Goal: Navigation & Orientation: Find specific page/section

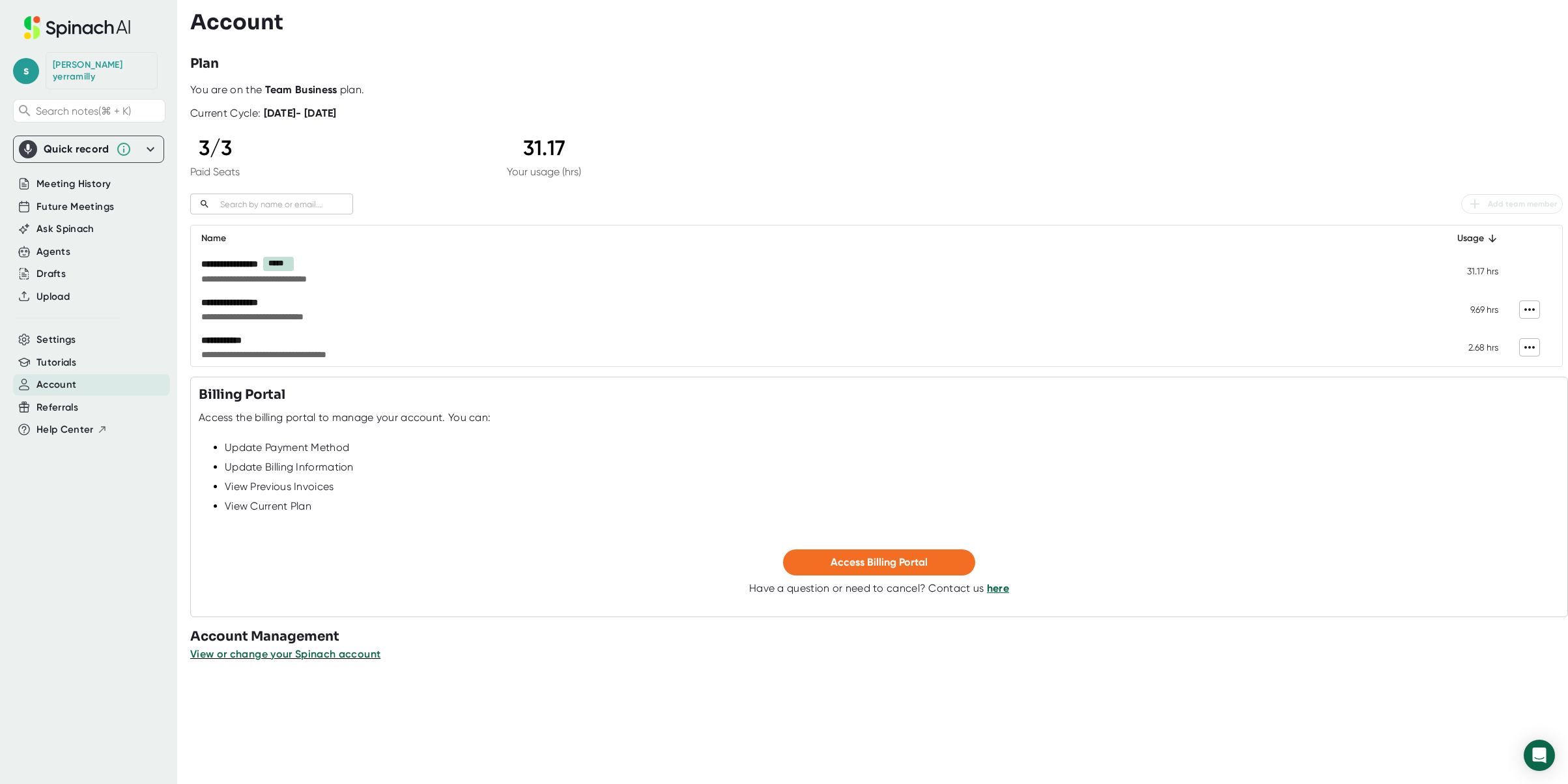
click at [1364, 182] on div "**********" at bounding box center [876, 225] width 1373 height 282
click at [85, 199] on span "Future Meetings" at bounding box center [75, 206] width 78 height 15
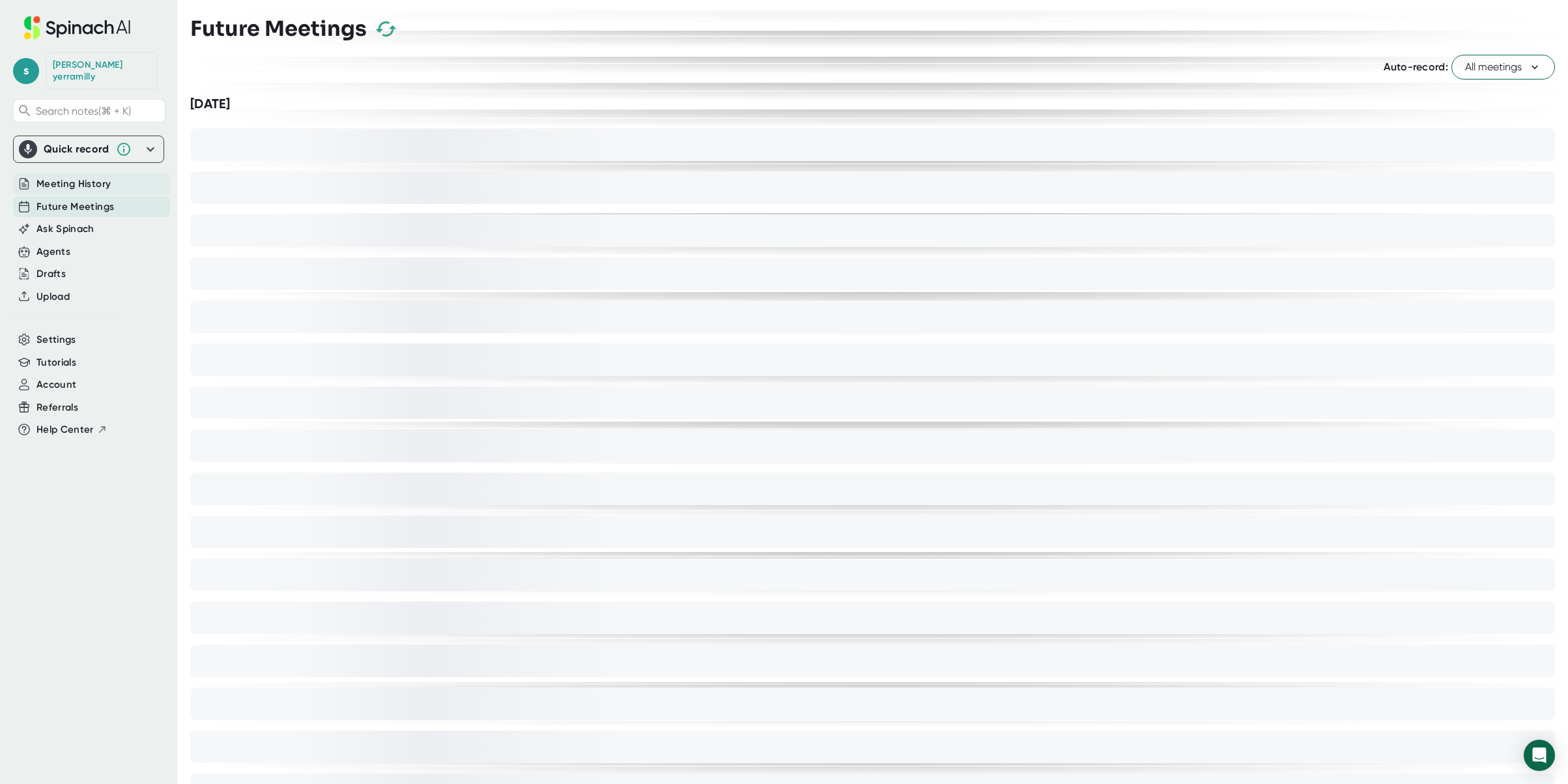
click at [84, 177] on span "Meeting History" at bounding box center [73, 184] width 74 height 15
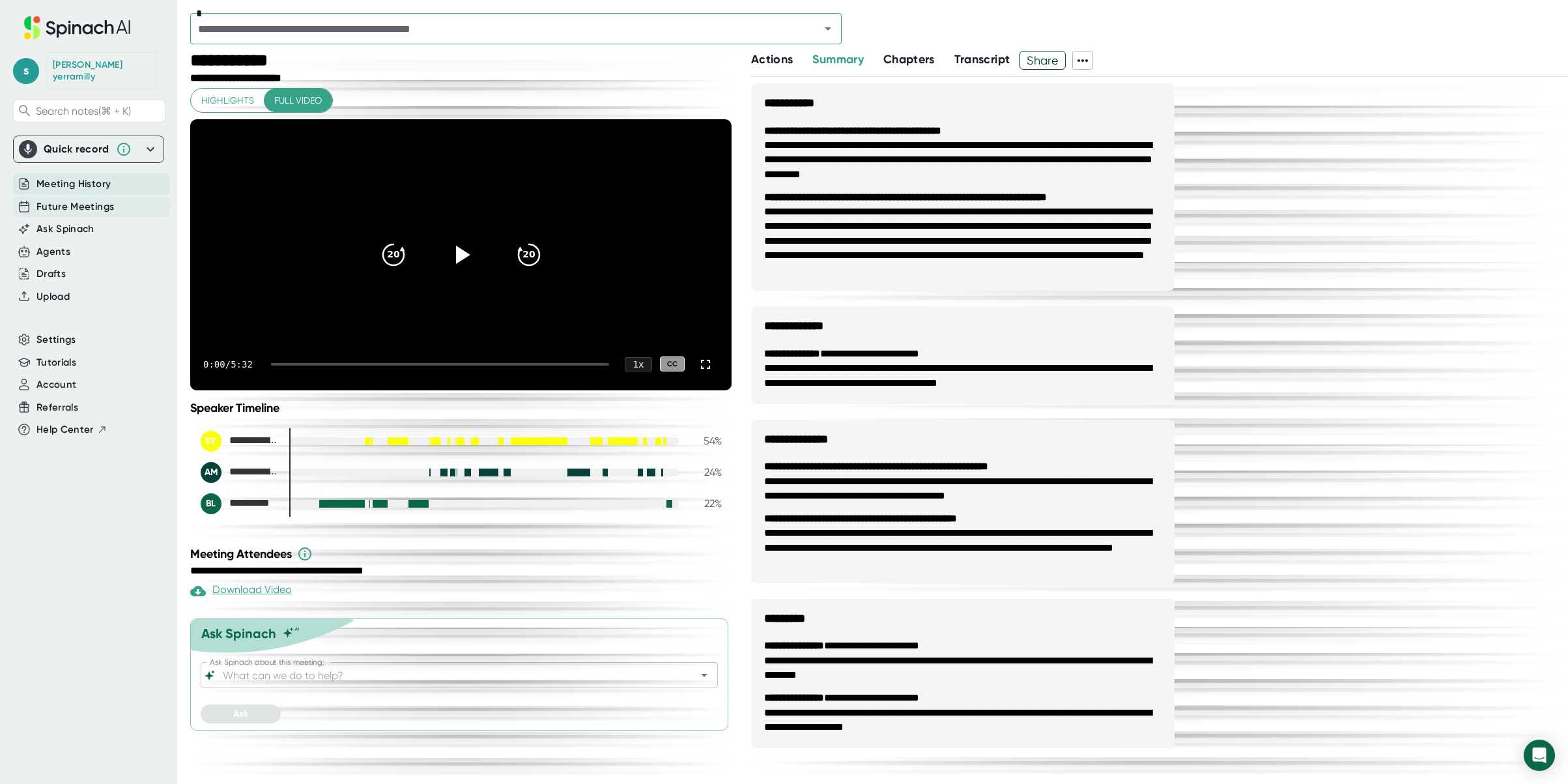
click at [98, 199] on span "Future Meetings" at bounding box center [75, 206] width 78 height 15
